Goal: Information Seeking & Learning: Learn about a topic

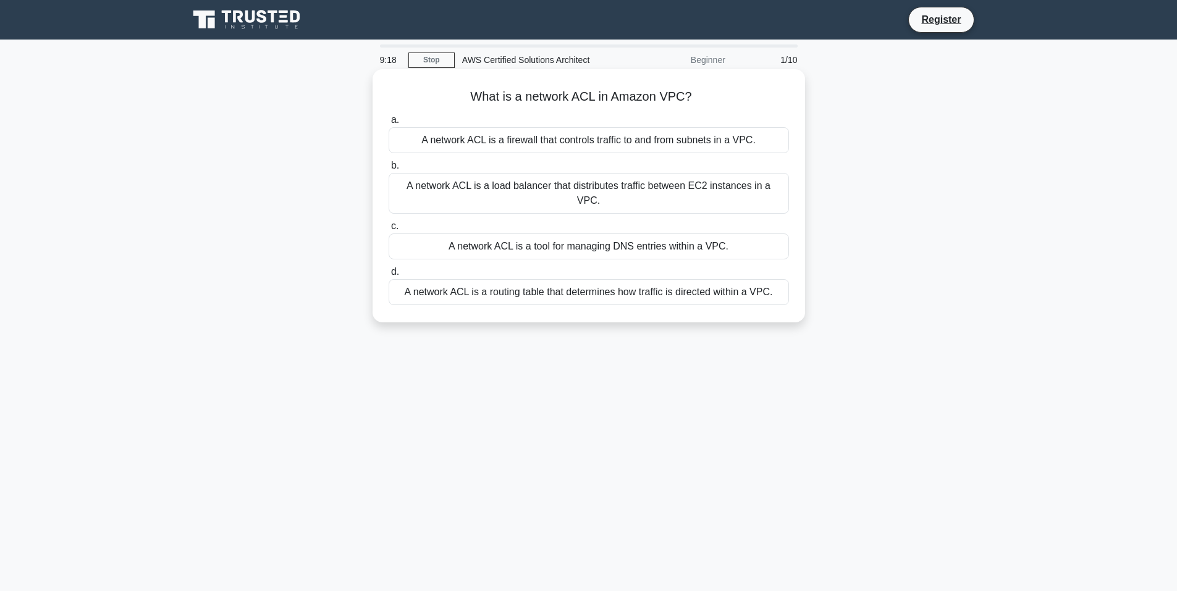
click at [669, 282] on div "A network ACL is a routing table that determines how traffic is directed within…" at bounding box center [589, 292] width 400 height 26
click at [389, 276] on input "d. A network ACL is a routing table that determines how traffic is directed wit…" at bounding box center [389, 272] width 0 height 8
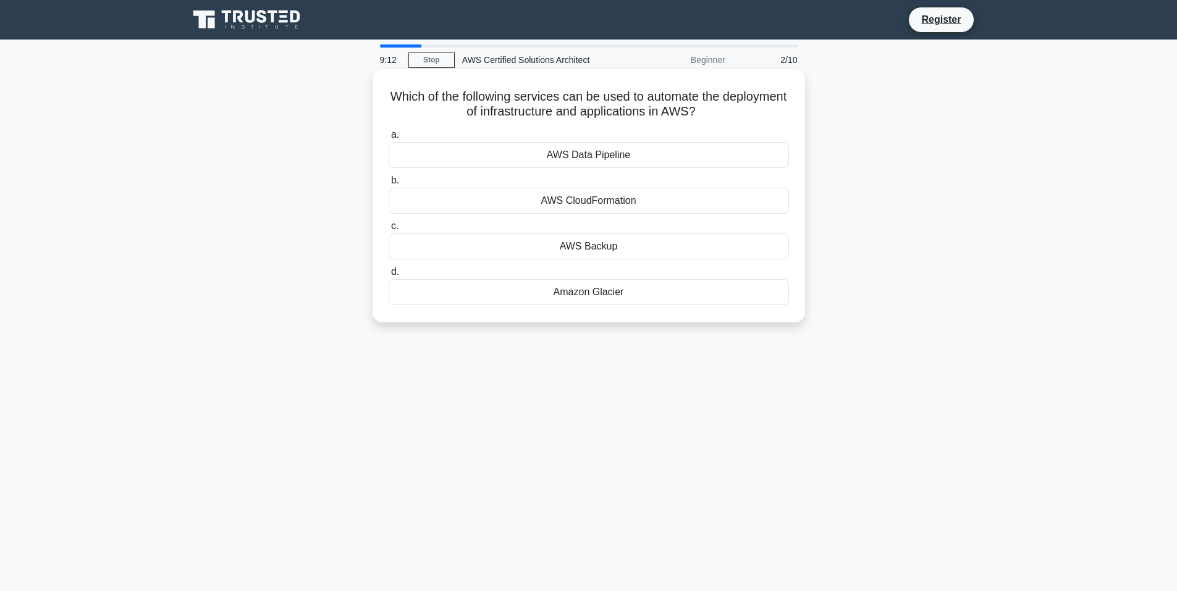
click at [612, 205] on div "AWS CloudFormation" at bounding box center [589, 201] width 400 height 26
click at [389, 185] on input "b. AWS CloudFormation" at bounding box center [389, 181] width 0 height 8
click at [678, 153] on div "Amazon RDS" at bounding box center [589, 155] width 400 height 26
click at [389, 139] on input "a. Amazon RDS" at bounding box center [389, 135] width 0 height 8
click at [620, 290] on div "Amazon DynamoDB" at bounding box center [589, 292] width 400 height 26
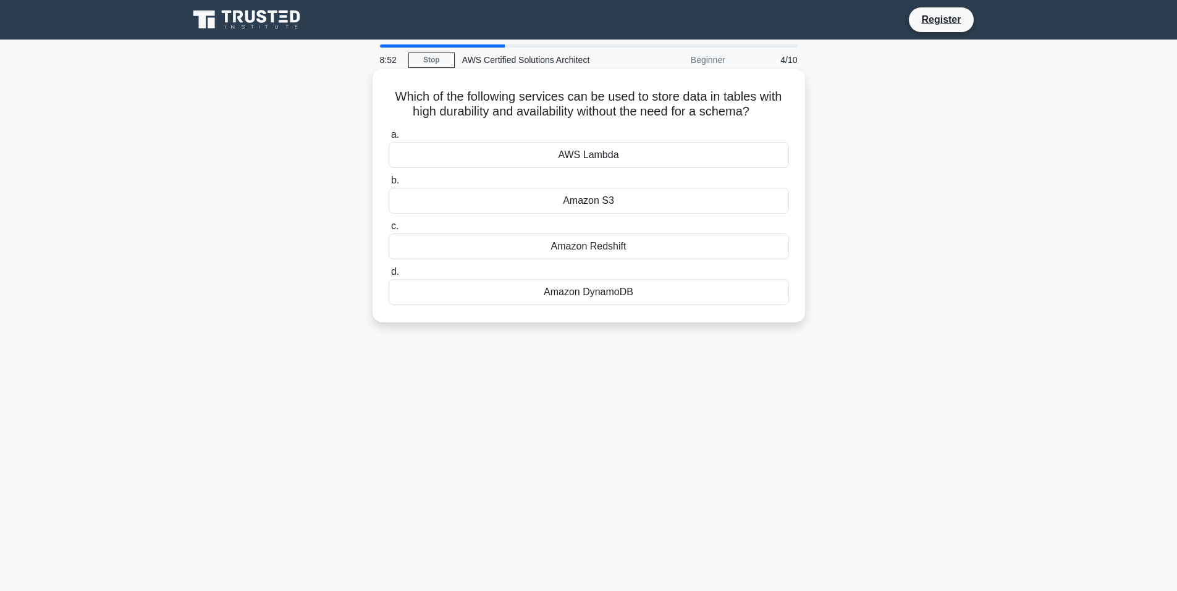
click at [389, 276] on input "d. Amazon DynamoDB" at bounding box center [389, 272] width 0 height 8
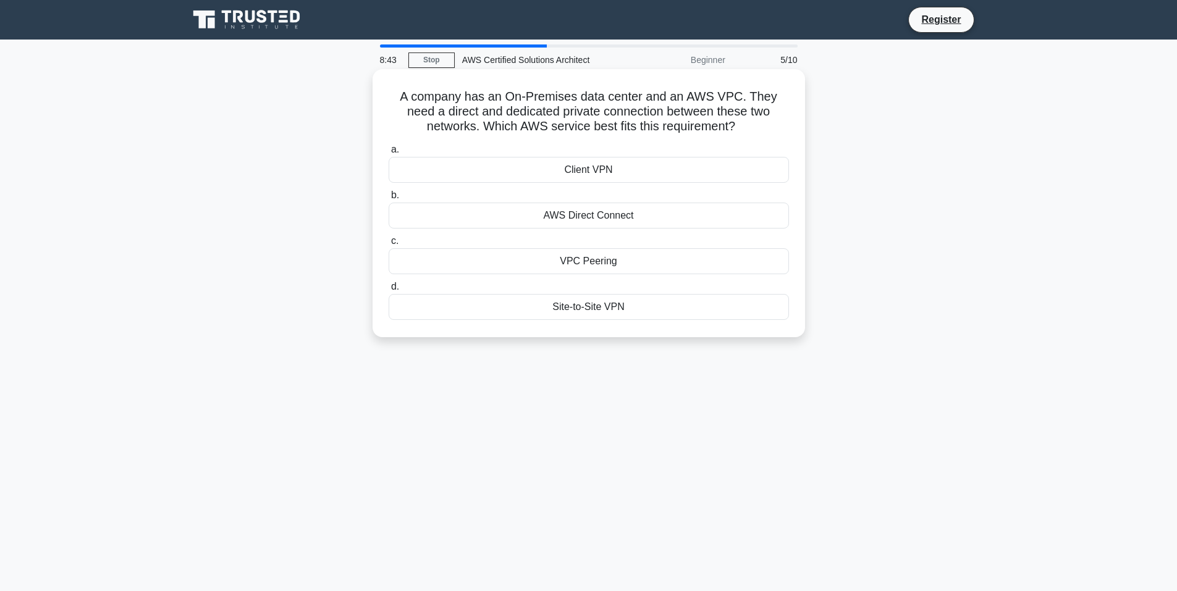
click at [632, 263] on div "VPC Peering" at bounding box center [589, 261] width 400 height 26
click at [389, 245] on input "c. VPC Peering" at bounding box center [389, 241] width 0 height 8
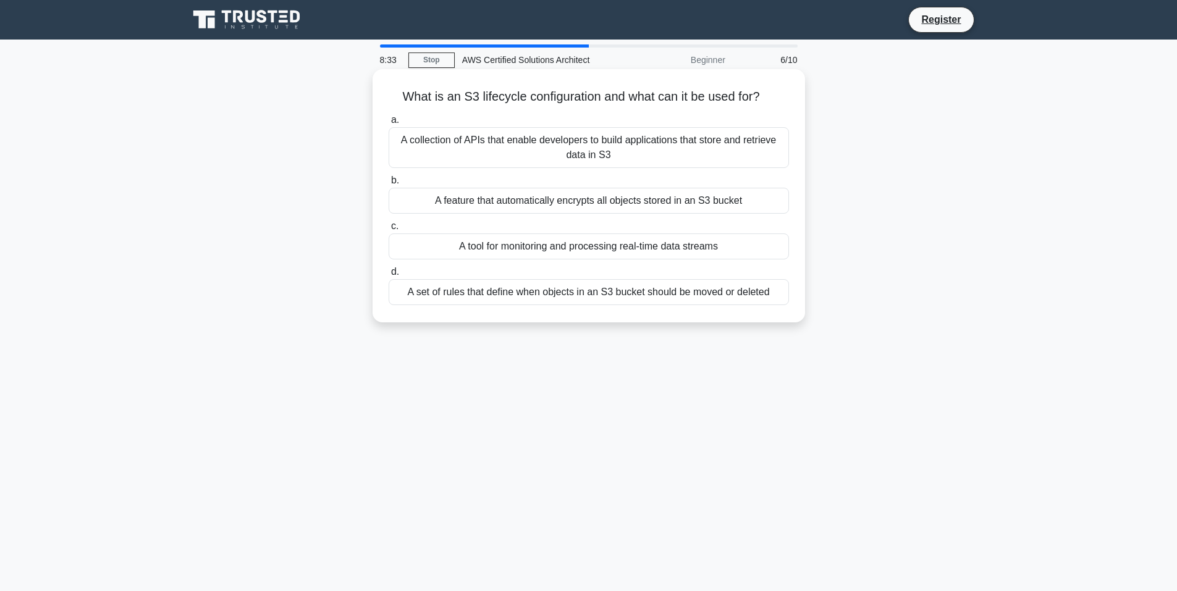
click at [540, 291] on div "A set of rules that define when objects in an S3 bucket should be moved or dele…" at bounding box center [589, 292] width 400 height 26
click at [389, 276] on input "d. A set of rules that define when objects in an S3 bucket should be moved or d…" at bounding box center [389, 272] width 0 height 8
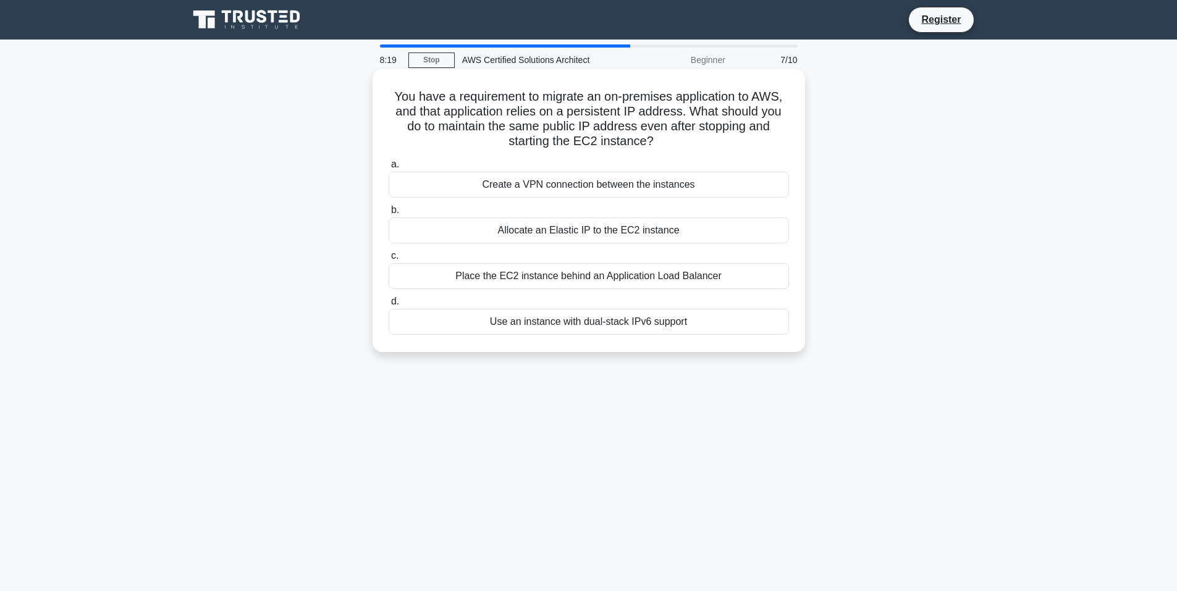
click at [565, 235] on div "Allocate an Elastic IP to the EC2 instance" at bounding box center [589, 231] width 400 height 26
click at [389, 214] on input "b. Allocate an Elastic IP to the EC2 instance" at bounding box center [389, 210] width 0 height 8
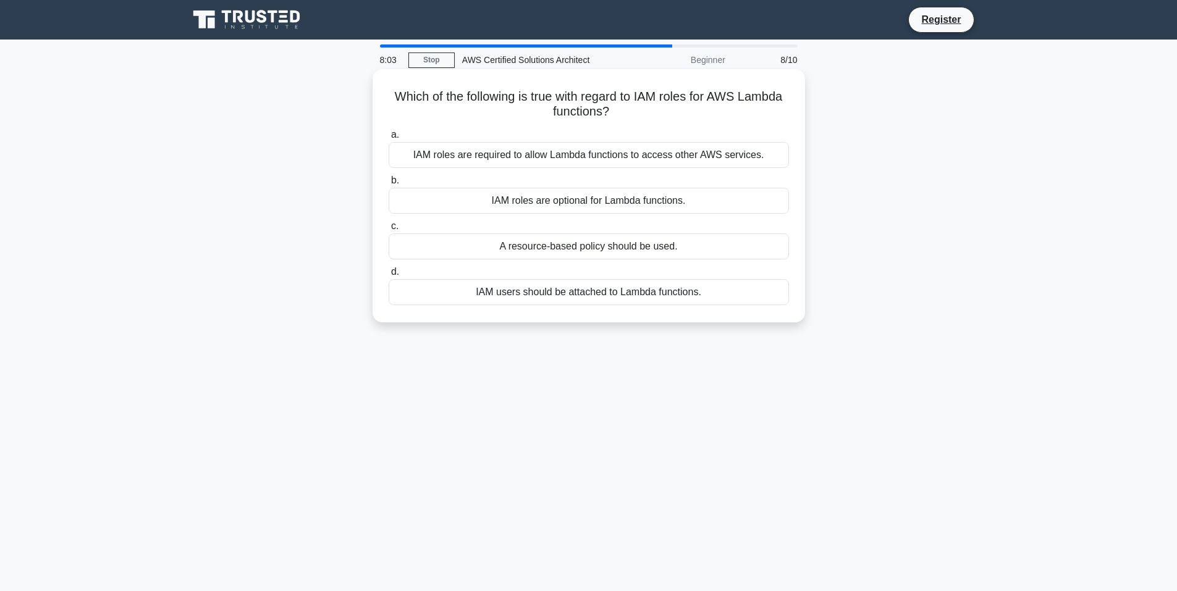
click at [526, 245] on div "A resource-based policy should be used." at bounding box center [589, 247] width 400 height 26
click at [389, 231] on input "c. A resource-based policy should be used." at bounding box center [389, 226] width 0 height 8
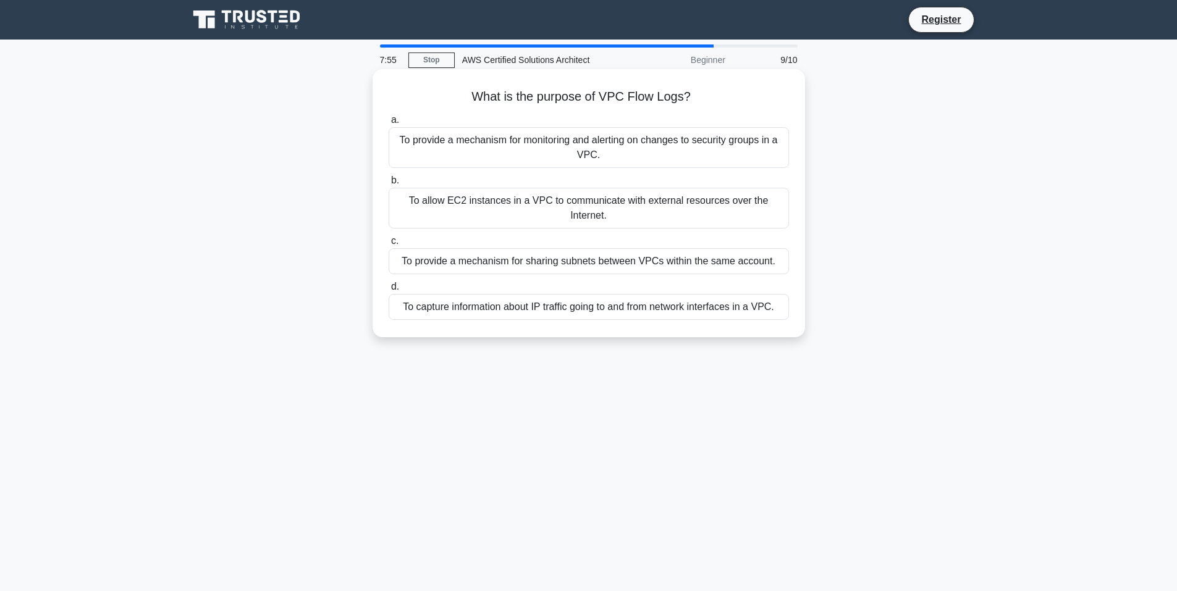
click at [518, 305] on div "To capture information about IP traffic going to and from network interfaces in…" at bounding box center [589, 307] width 400 height 26
click at [389, 291] on input "d. To capture information about IP traffic going to and from network interfaces…" at bounding box center [389, 287] width 0 height 8
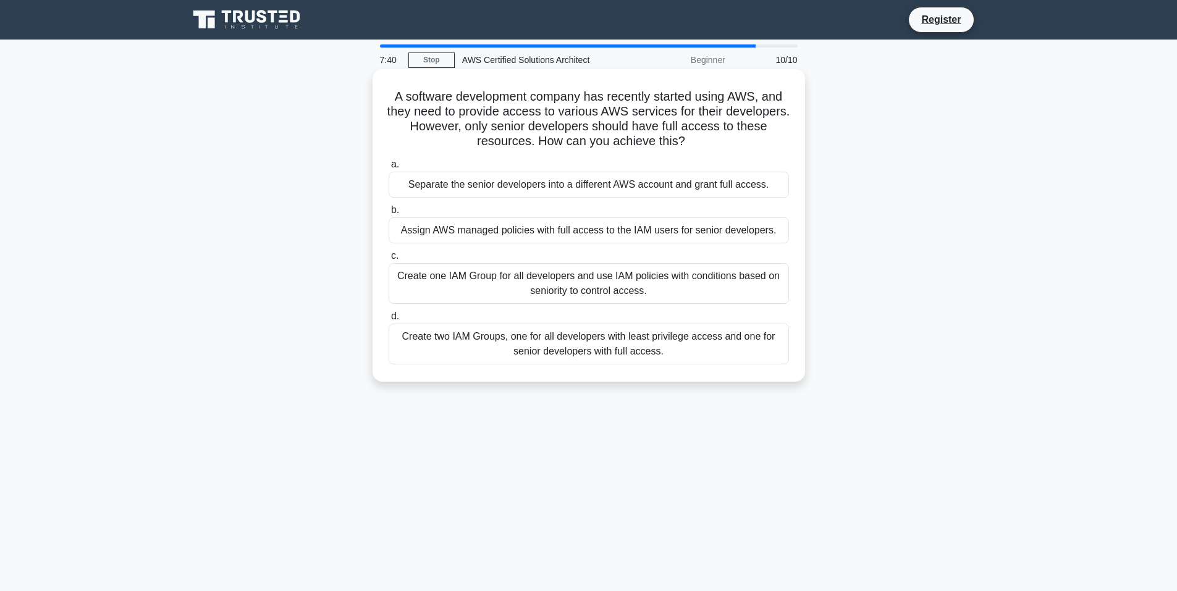
click at [739, 344] on div "Create two IAM Groups, one for all developers with least privilege access and o…" at bounding box center [589, 344] width 400 height 41
click at [389, 321] on input "d. Create two IAM Groups, one for all developers with least privilege access an…" at bounding box center [389, 317] width 0 height 8
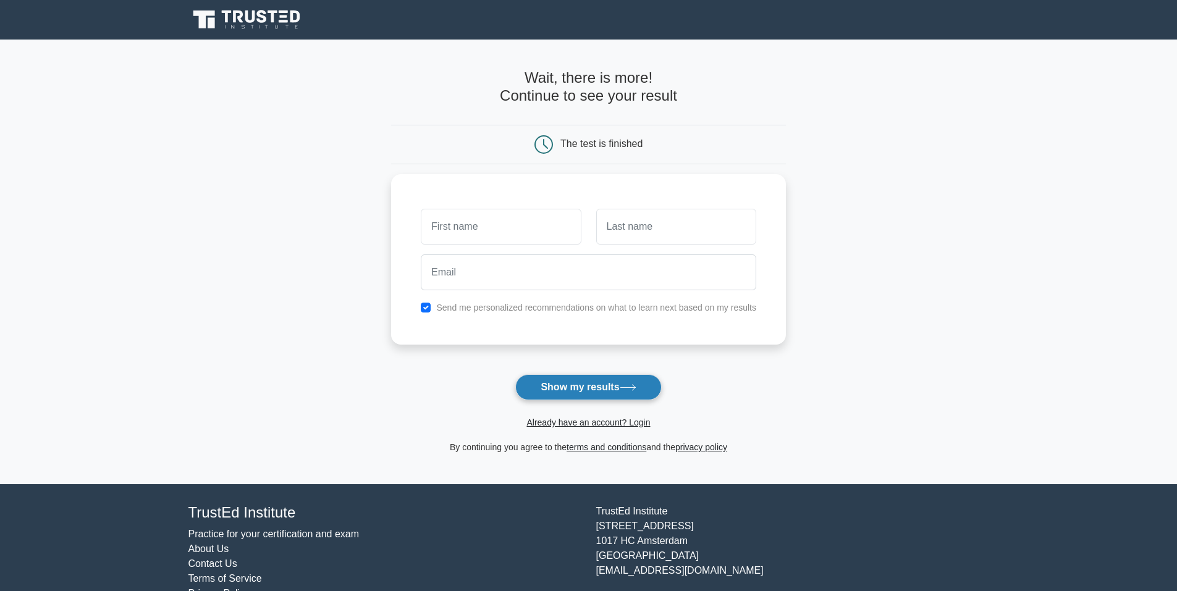
click at [625, 391] on icon at bounding box center [628, 387] width 17 height 7
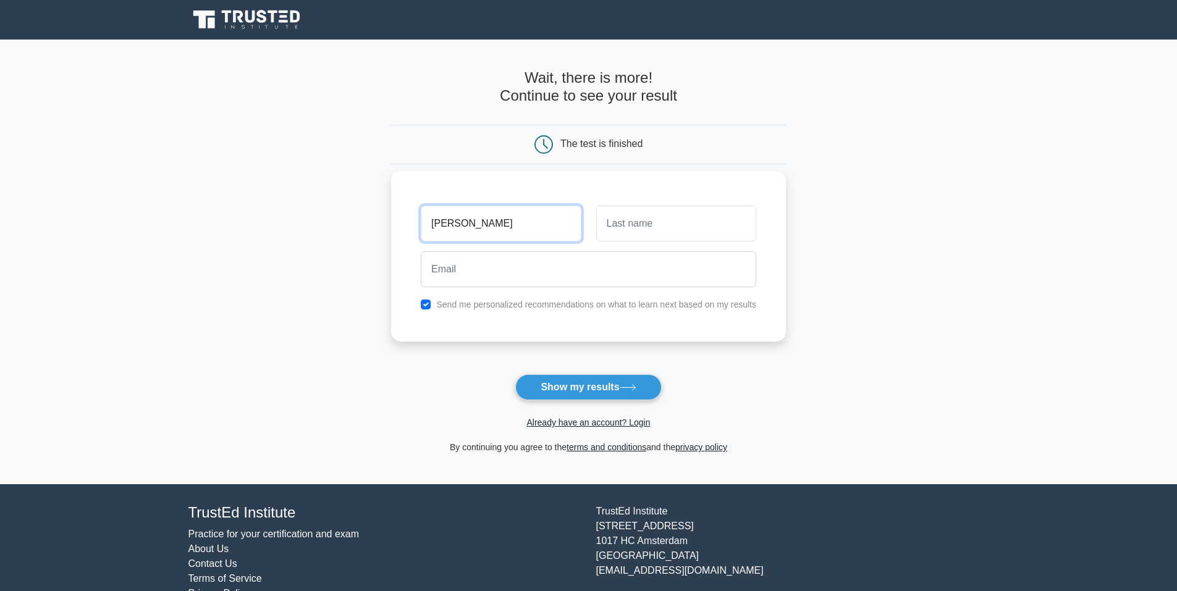
type input "tim"
type input "s"
click at [543, 235] on input "tim" at bounding box center [501, 224] width 160 height 36
type input "hassan"
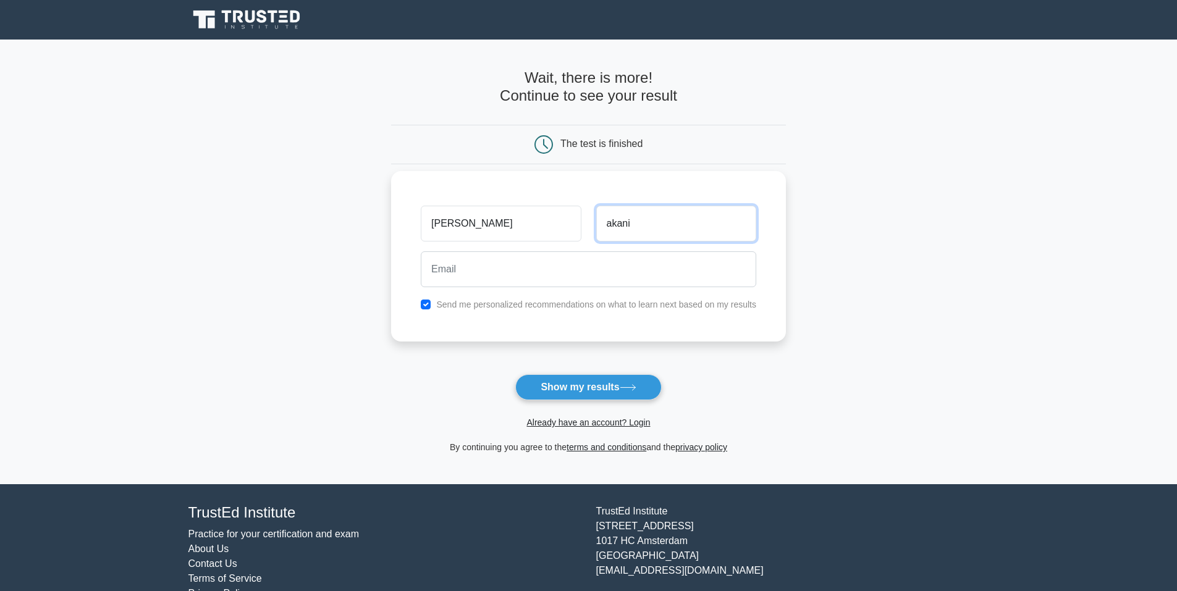
type input "akani"
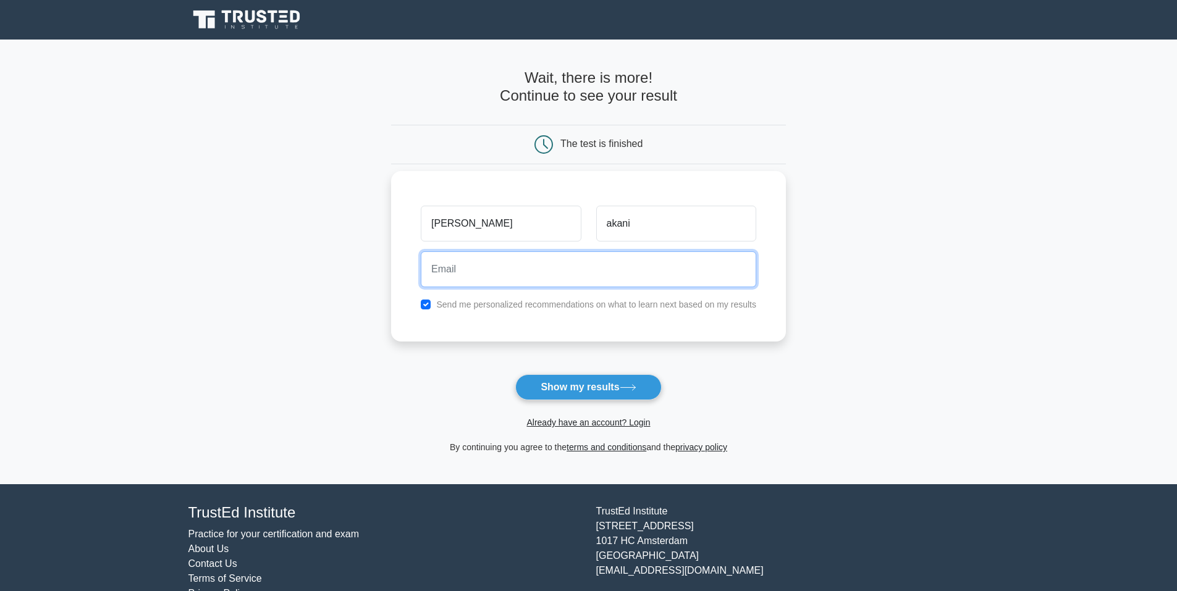
paste input "elurkbrqxanysrhuvq@xfavaj.com"
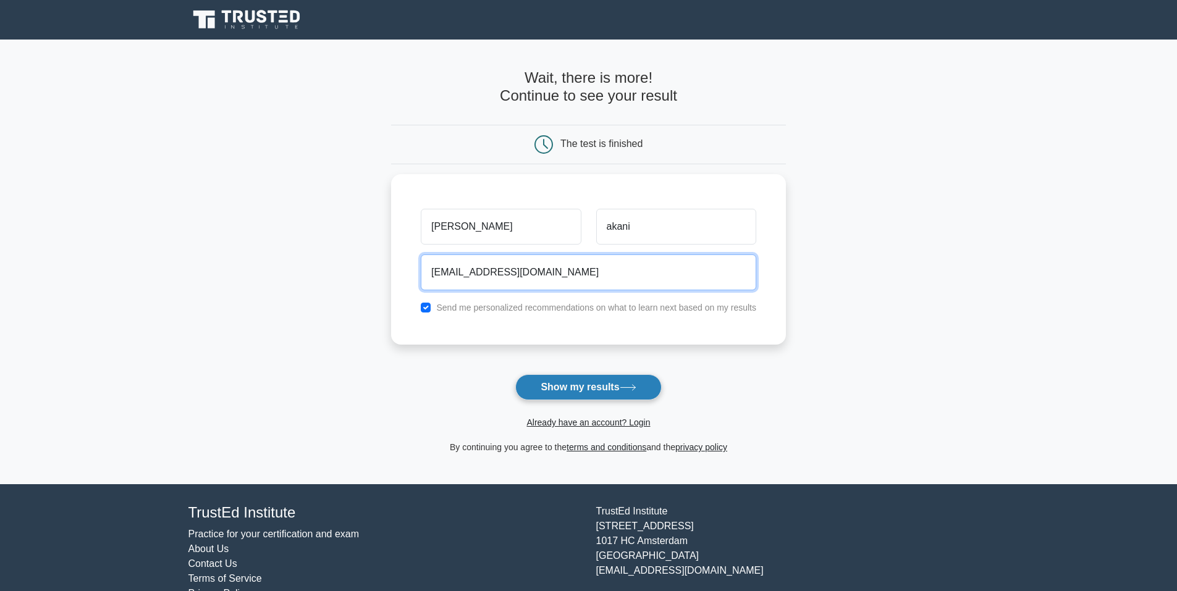
type input "elurkbrqxanysrhuvq@xfavaj.com"
click at [569, 381] on button "Show my results" at bounding box center [588, 387] width 146 height 26
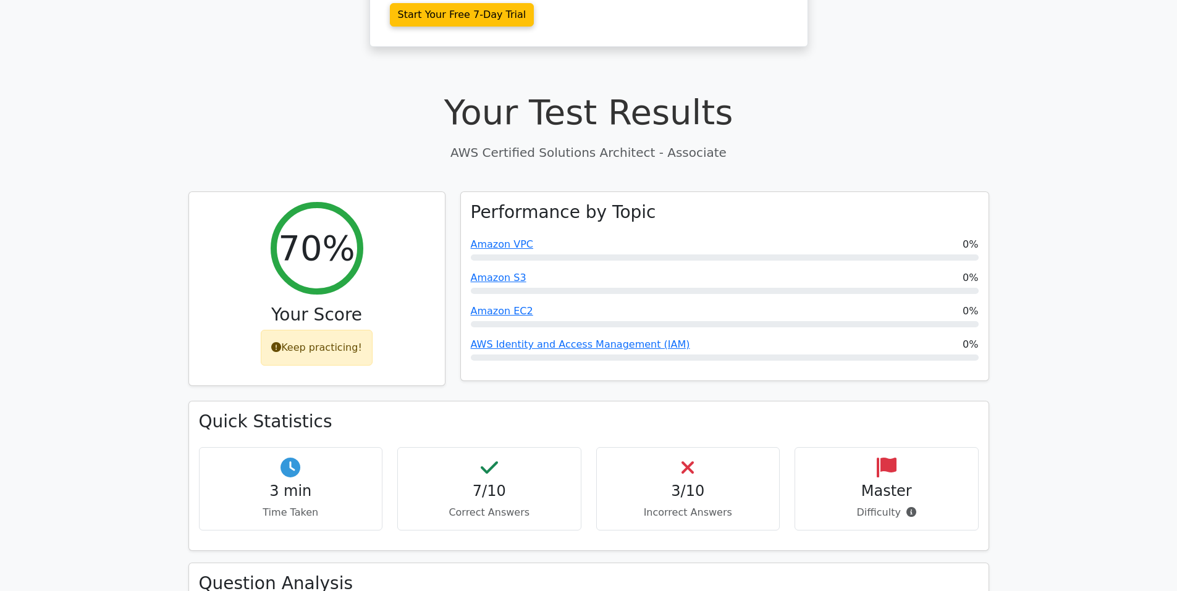
scroll to position [494, 0]
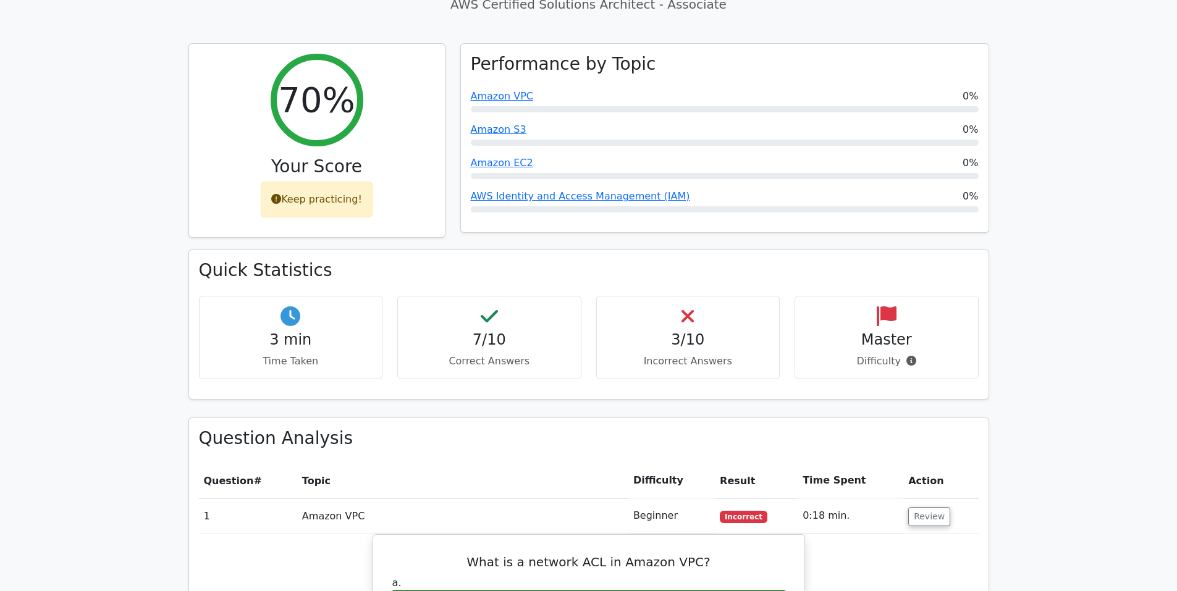
click at [685, 331] on h4 "3/10" at bounding box center [688, 340] width 163 height 18
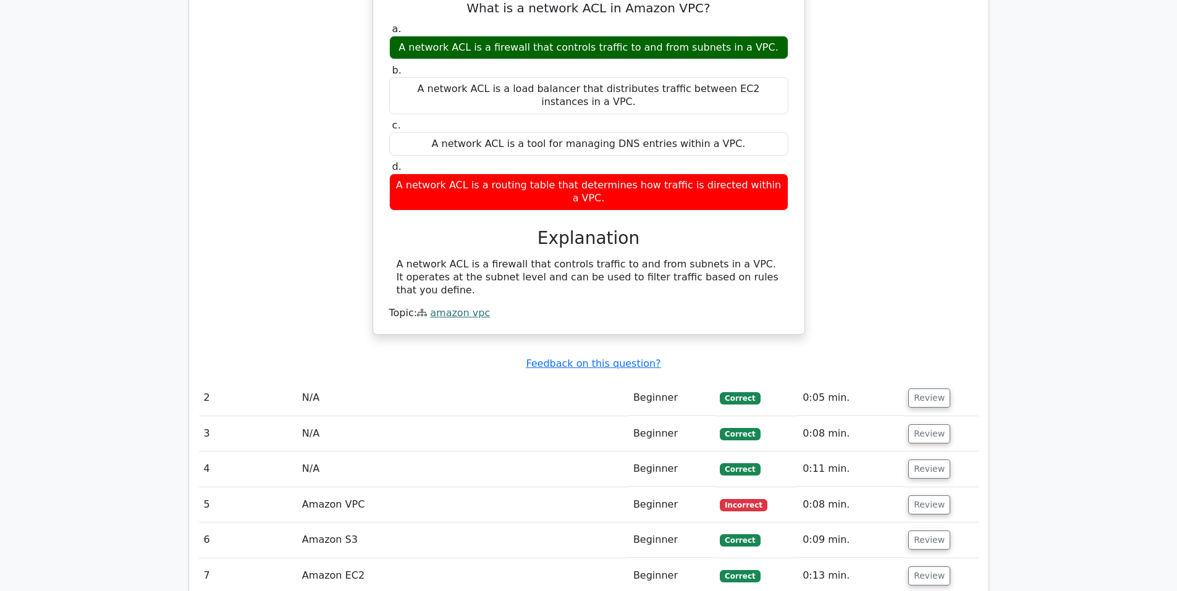
scroll to position [1112, 0]
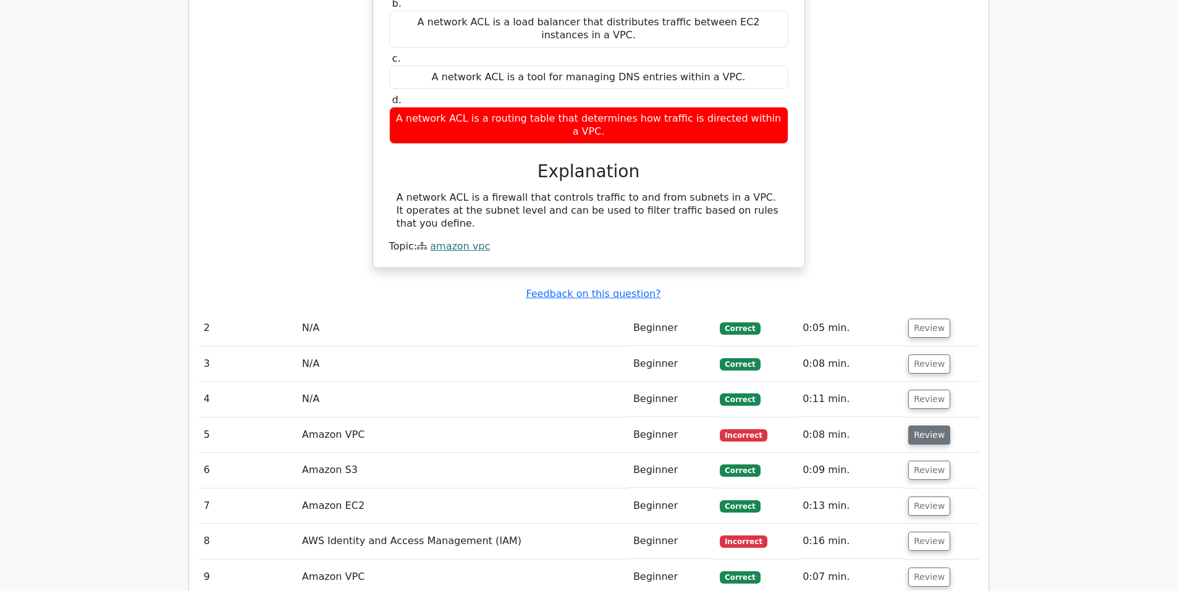
click at [915, 426] on button "Review" at bounding box center [929, 435] width 42 height 19
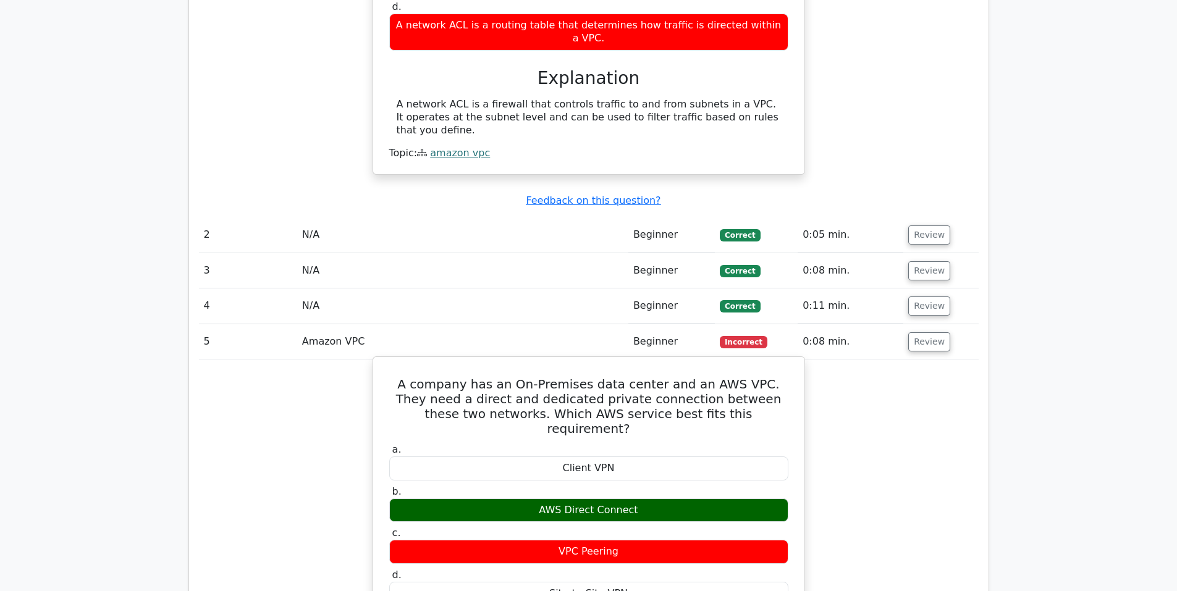
scroll to position [1236, 0]
